Goal: Ask a question

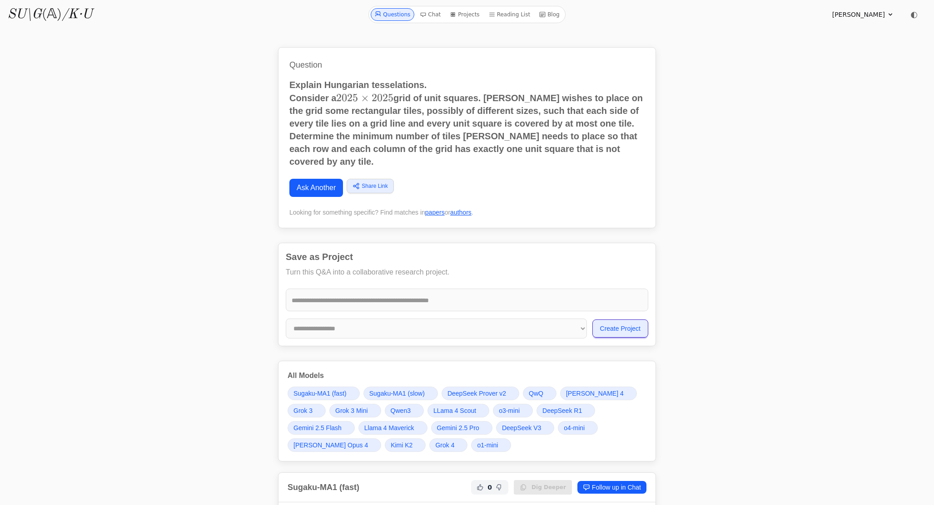
click at [330, 152] on p "Determine the minimum number of tiles [PERSON_NAME] needs to place so that each…" at bounding box center [466, 149] width 355 height 38
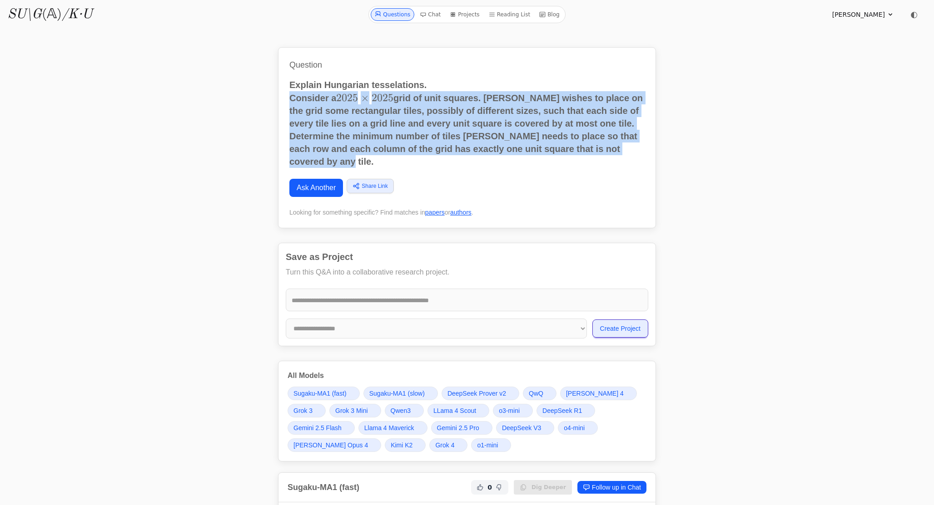
drag, startPoint x: 289, startPoint y: 99, endPoint x: 349, endPoint y: 164, distance: 88.4
click at [349, 164] on h2 "Explain Hungarian tesselations. Consider a 2025 × 2025 2025 \times 2025 2025 × …" at bounding box center [466, 123] width 355 height 89
copy h2 "Consider a 2025 × 2025 2025 \times 2025 2025 × 2025 grid of unit squares. Matil…"
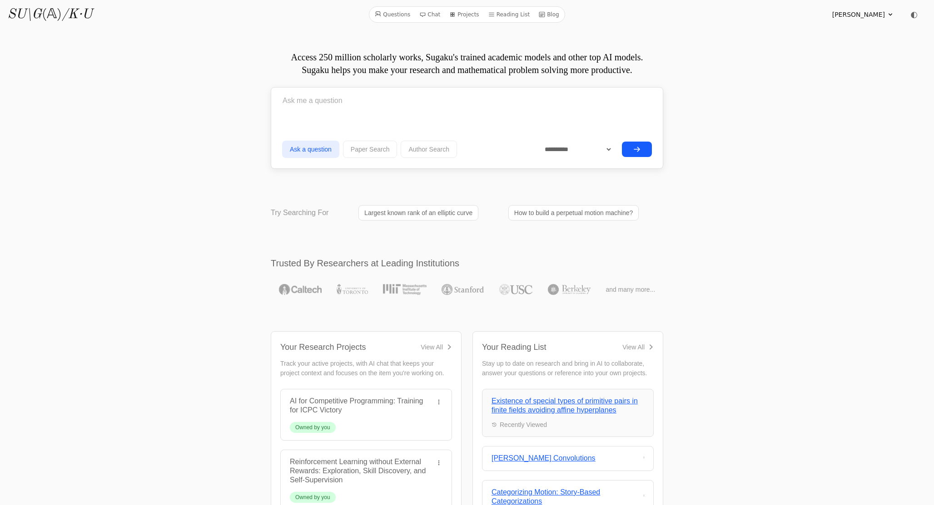
click at [332, 104] on input "text" at bounding box center [467, 100] width 370 height 23
click at [375, 151] on button "Paper Search" at bounding box center [370, 149] width 54 height 17
click at [639, 154] on button "submit" at bounding box center [637, 149] width 30 height 15
click at [323, 100] on input "Pythagorean tilings" at bounding box center [467, 100] width 370 height 23
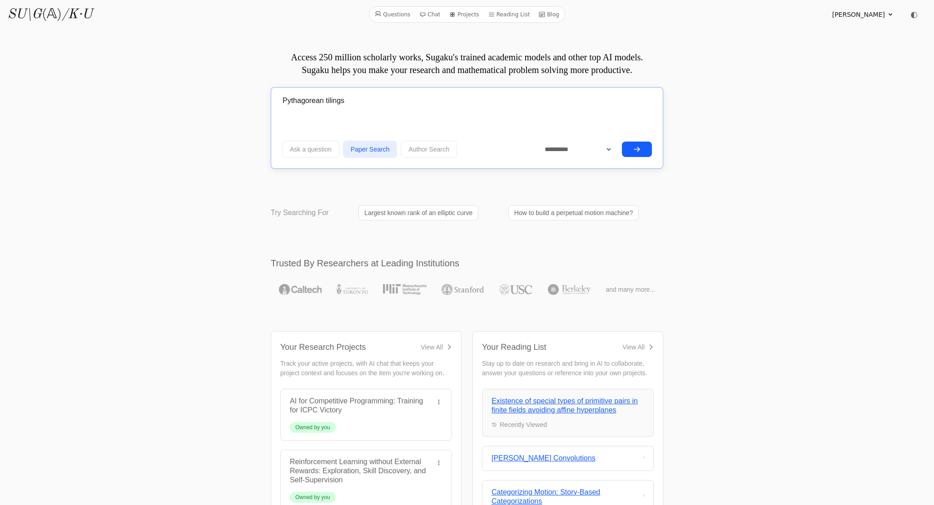
click at [323, 100] on input "Pythagorean tilings" at bounding box center [467, 100] width 370 height 23
type input "Extremal tilings of the plane with rectangles"
click at [306, 153] on button "Ask a question" at bounding box center [310, 149] width 57 height 17
click at [645, 152] on button "submit" at bounding box center [637, 149] width 30 height 15
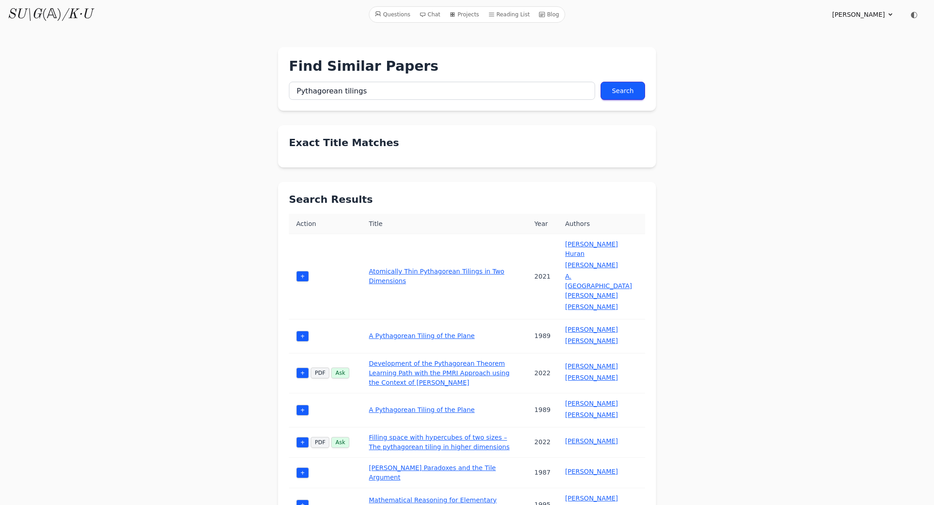
click at [444, 268] on link "Atomically Thin Pythagorean Tilings in Two Dimensions" at bounding box center [436, 276] width 135 height 17
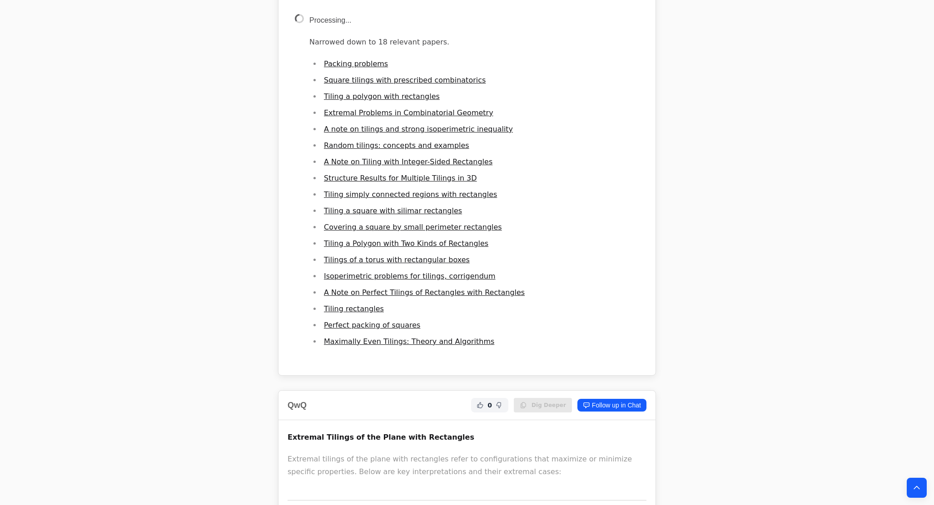
scroll to position [1770, 0]
